Goal: Task Accomplishment & Management: Use online tool/utility

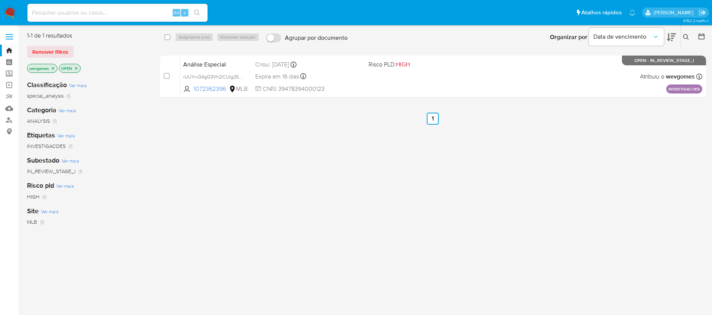
click at [312, 178] on div "select-all-cases-checkbox Asignarme a mí Remover seleção Agrupar por documento …" at bounding box center [433, 199] width 546 height 334
click at [12, 10] on img at bounding box center [10, 12] width 13 height 13
click at [12, 7] on img at bounding box center [10, 12] width 13 height 13
click at [54, 66] on icon "close-filter" at bounding box center [53, 68] width 5 height 5
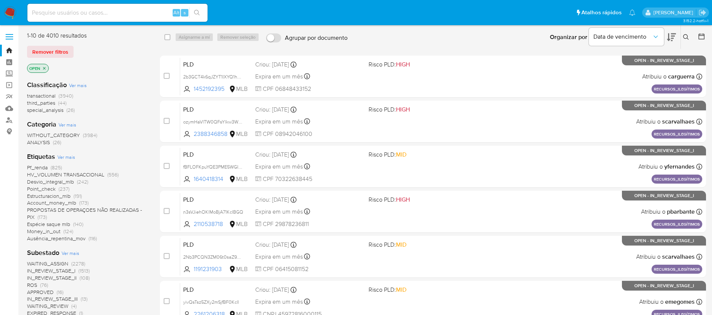
click at [69, 157] on span "Ver mais" at bounding box center [66, 156] width 18 height 7
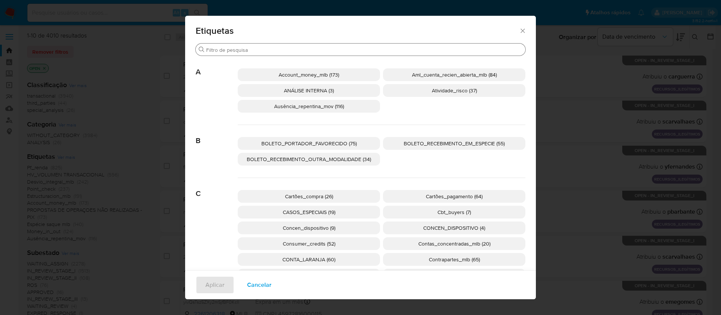
click at [270, 49] on input "Buscar" at bounding box center [364, 50] width 316 height 7
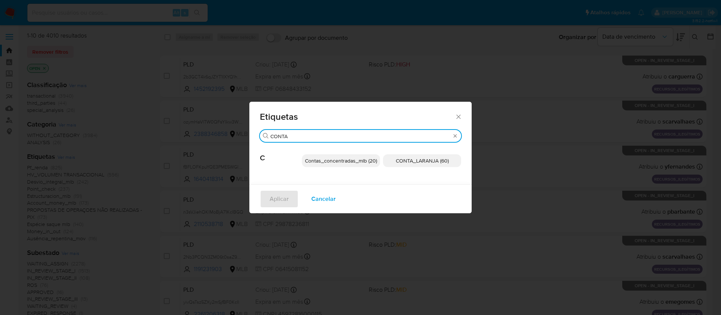
type input "CONTA"
click at [404, 164] on span "CONTA_LARANJA (60)" at bounding box center [422, 161] width 53 height 8
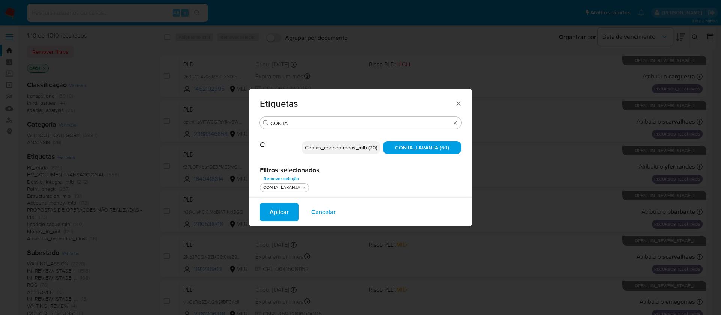
click at [281, 215] on span "Aplicar" at bounding box center [278, 212] width 19 height 17
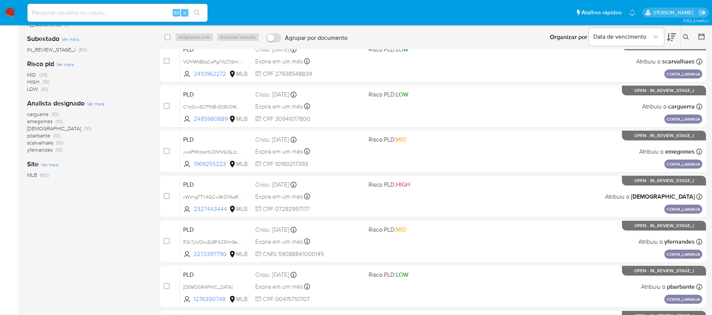
scroll to position [220, 0]
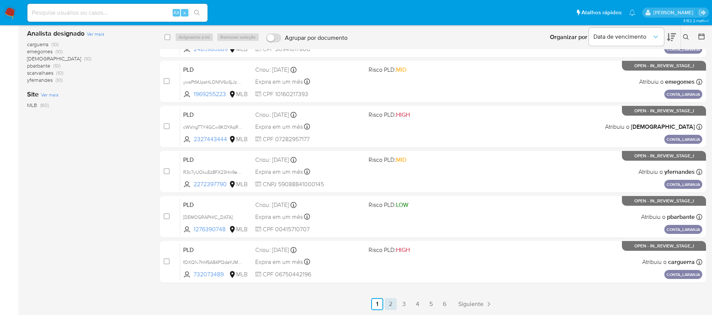
click at [392, 304] on link "2" at bounding box center [391, 304] width 12 height 12
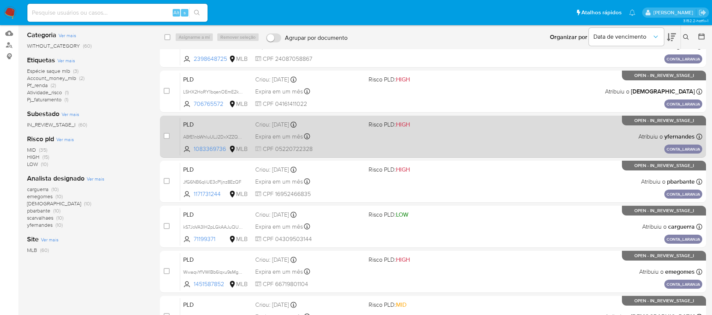
scroll to position [150, 0]
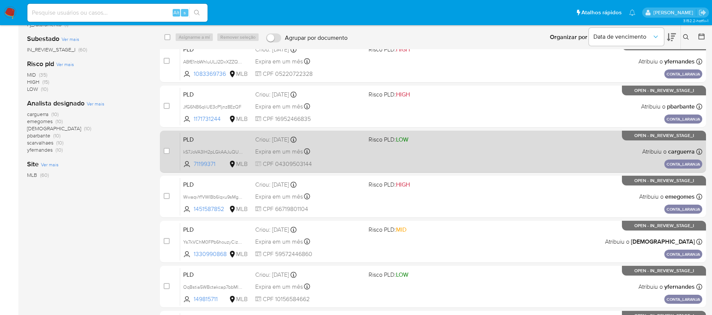
click at [451, 159] on div "PLD kS7JoVA3lH2pLGkAAJuQU3nV 71199371 MLB Risco PLD: LOW Criou: 14/08/2025 Crio…" at bounding box center [441, 151] width 522 height 38
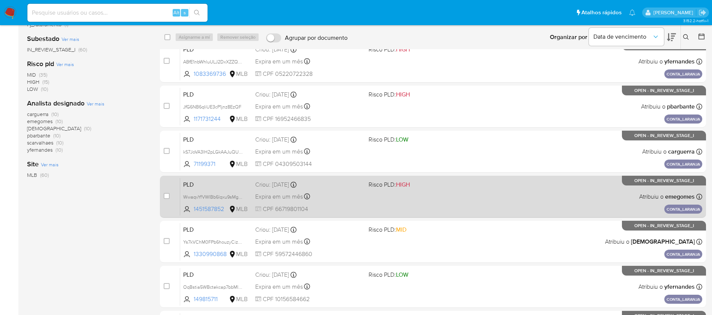
scroll to position [220, 0]
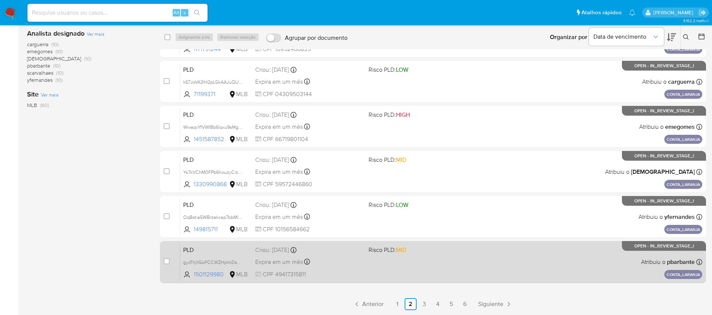
click at [448, 260] on div "PLD gyoThjlIGoFCCWZHphkDsWy9 1501129980 MLB Risco PLD: MID Criou: 14/08/2025 Cr…" at bounding box center [441, 262] width 522 height 38
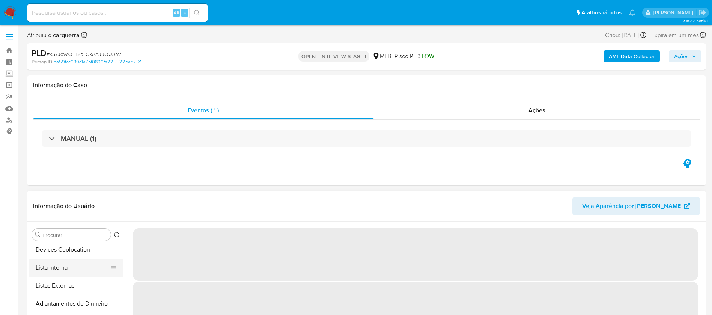
scroll to position [150, 0]
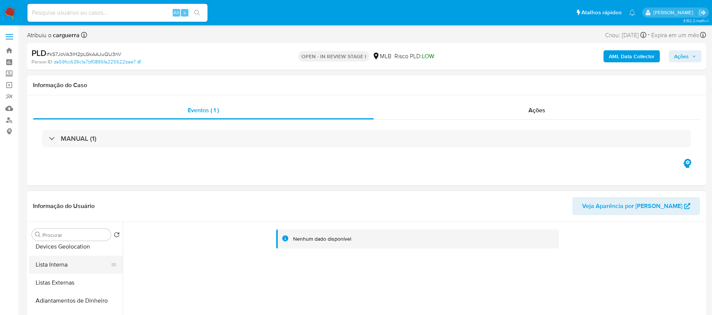
select select "10"
click at [52, 270] on button "Restrições Novo Mundo" at bounding box center [73, 268] width 88 height 18
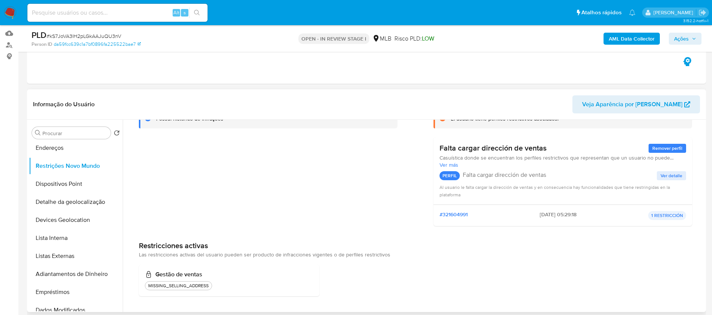
scroll to position [0, 0]
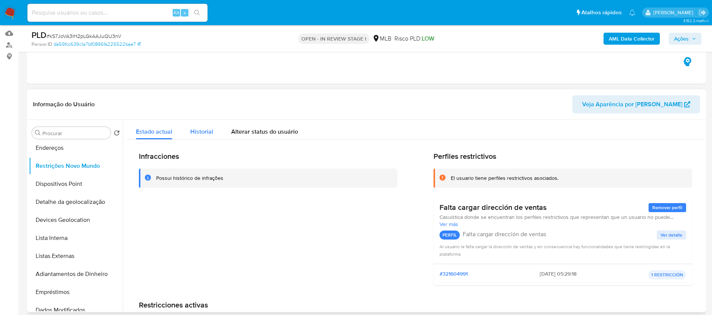
click at [199, 133] on span "Historial" at bounding box center [201, 131] width 23 height 9
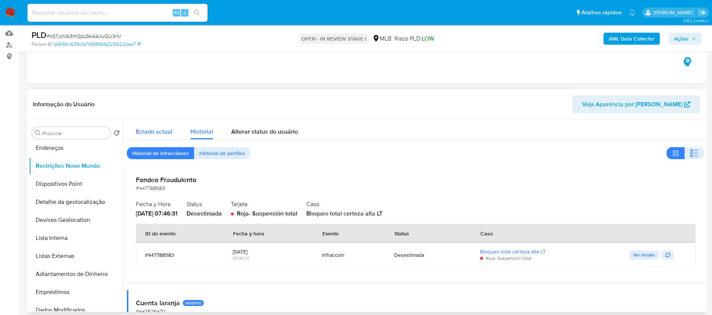
click at [155, 135] on span "Estado actual" at bounding box center [154, 131] width 36 height 9
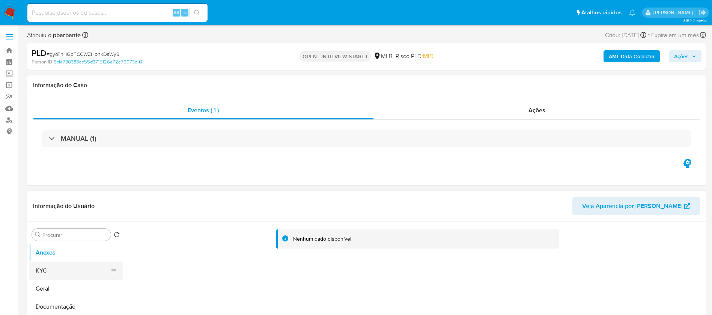
select select "10"
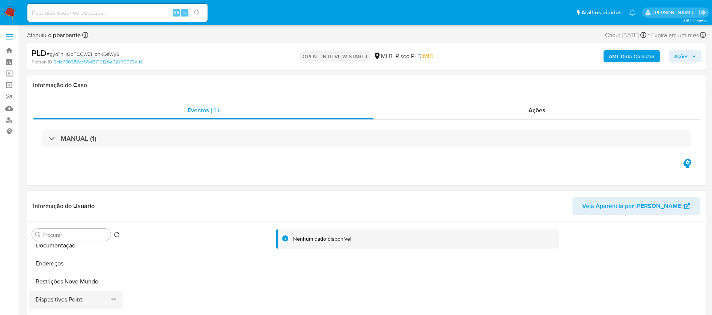
scroll to position [75, 0]
click at [51, 270] on button "Restrições Novo Mundo" at bounding box center [73, 268] width 88 height 18
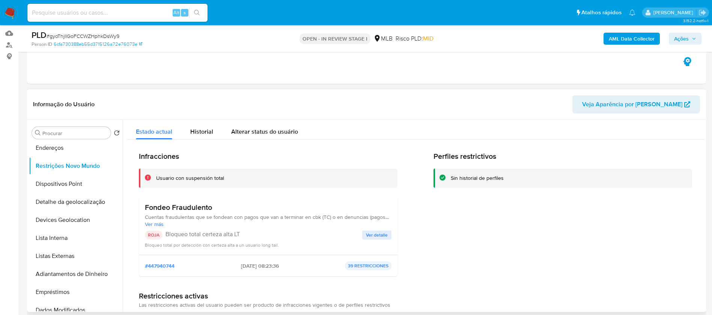
click at [369, 234] on span "Ver detalle" at bounding box center [377, 235] width 22 height 8
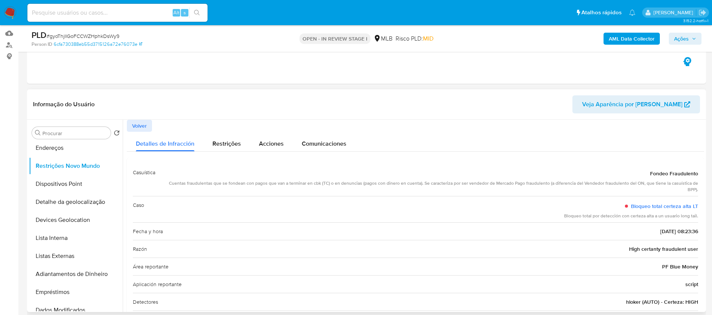
click at [140, 125] on span "Volver" at bounding box center [139, 125] width 15 height 11
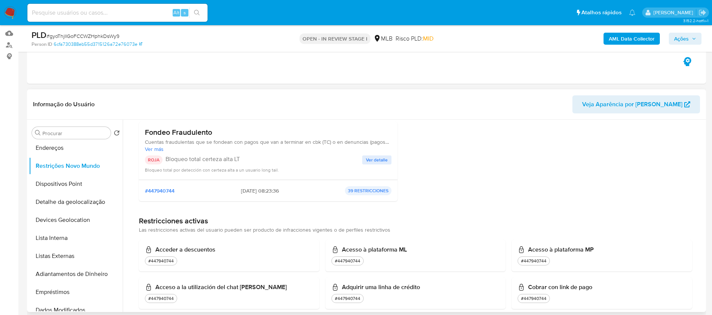
click at [155, 152] on span "Ver más" at bounding box center [268, 149] width 247 height 7
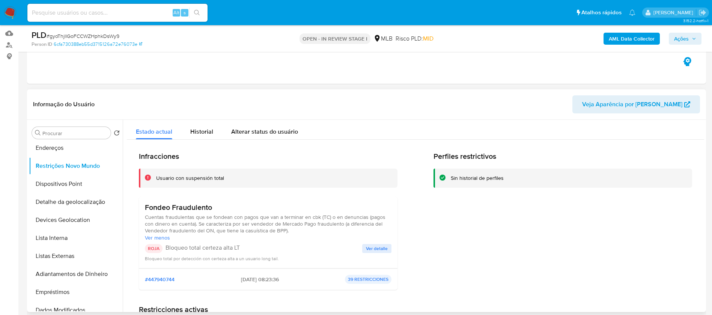
click at [369, 250] on span "Ver detalle" at bounding box center [377, 249] width 22 height 8
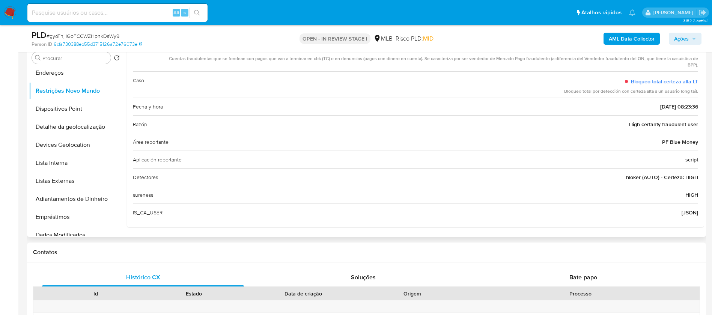
scroll to position [225, 0]
